Goal: Find specific page/section: Find specific page/section

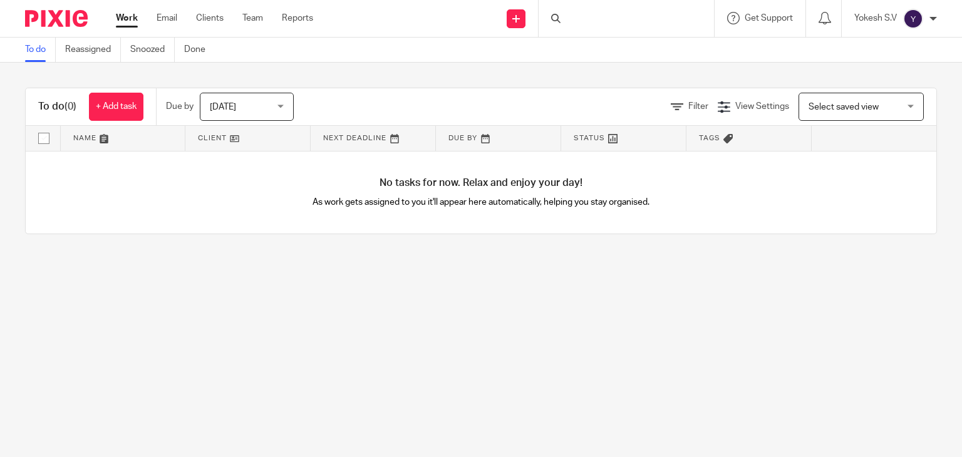
drag, startPoint x: 0, startPoint y: 0, endPoint x: 574, endPoint y: 17, distance: 574.3
click at [574, 17] on div at bounding box center [625, 18] width 175 height 37
click at [573, 23] on input "Search" at bounding box center [619, 20] width 113 height 11
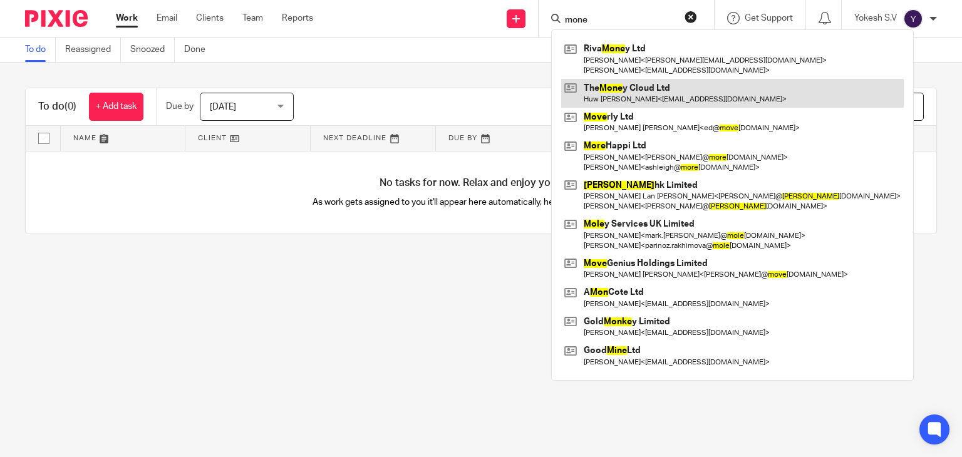
type input "mone"
click at [644, 85] on link at bounding box center [732, 93] width 342 height 29
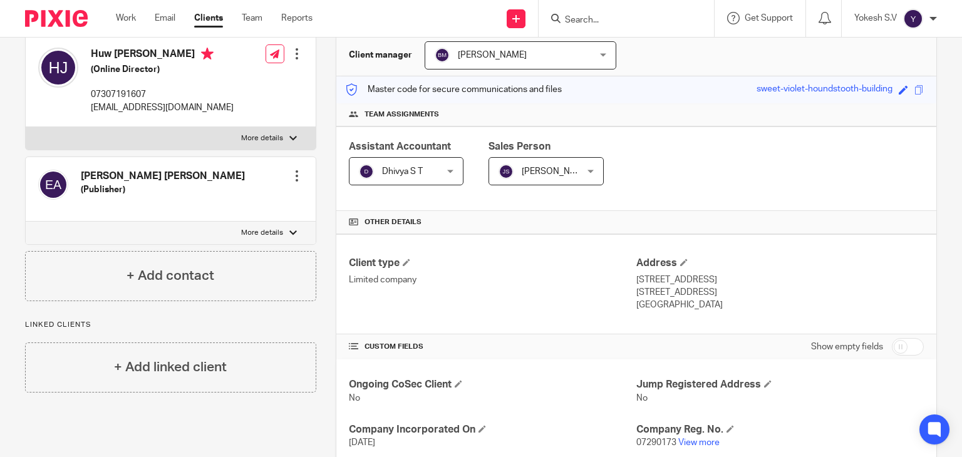
scroll to position [119, 0]
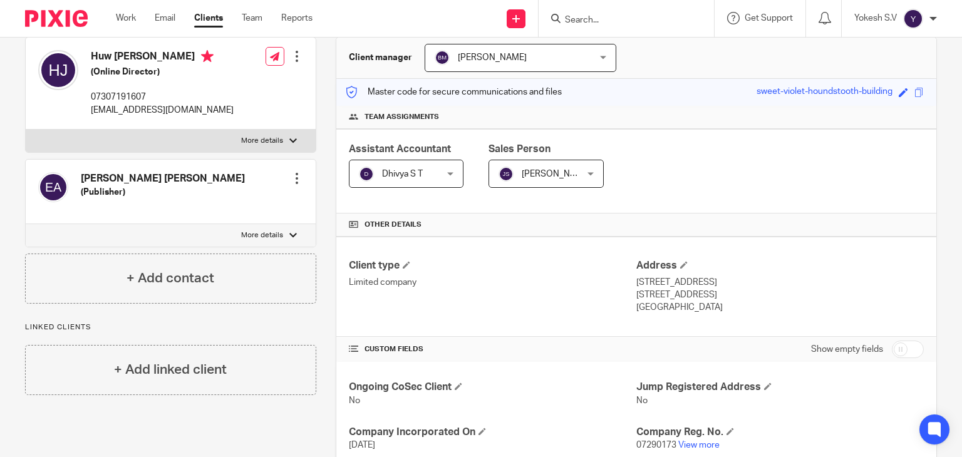
click at [701, 449] on p "07290173 View more" at bounding box center [779, 445] width 287 height 13
click at [701, 444] on link "View more" at bounding box center [698, 445] width 41 height 9
